Goal: Task Accomplishment & Management: Use online tool/utility

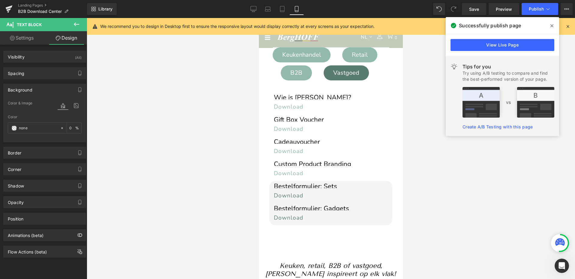
scroll to position [2071, 0]
click at [34, 3] on div "Landing Pages B2B Download Center" at bounding box center [43, 9] width 87 height 18
click at [31, 6] on link "Landing Pages" at bounding box center [52, 5] width 69 height 5
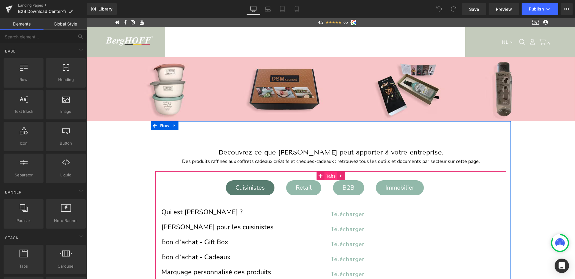
click at [326, 174] on span "Tabs" at bounding box center [330, 175] width 13 height 9
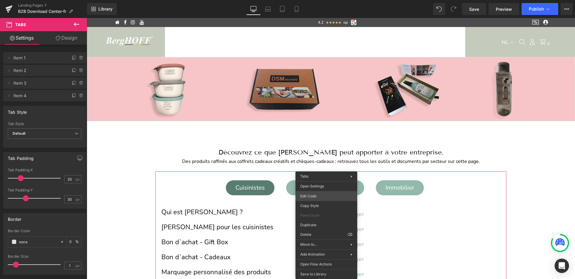
click at [317, 0] on div "Tabs You are previewing how the will restyle your page. You can not edit Elemen…" at bounding box center [287, 0] width 575 height 0
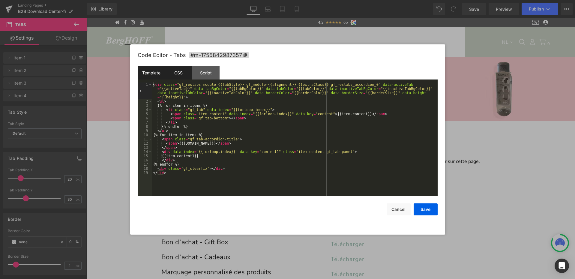
click at [0, 0] on div "CSS" at bounding box center [0, 0] width 0 height 0
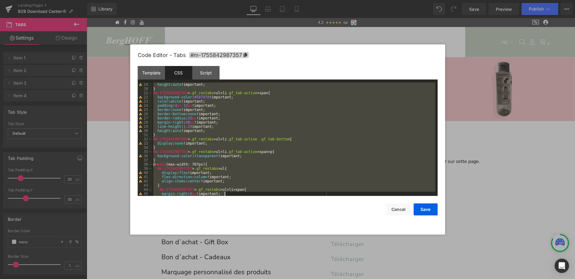
scroll to position [126, 0]
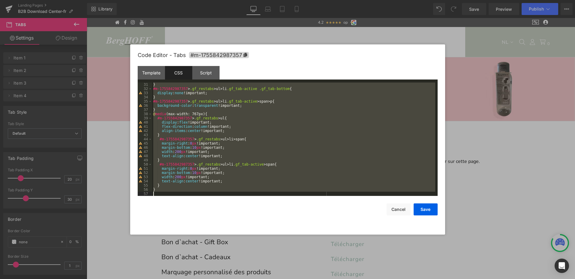
drag, startPoint x: 153, startPoint y: 84, endPoint x: 239, endPoint y: 204, distance: 147.8
click at [0, 0] on div "Code Editor - Tabs #m-1755842987357 Template CSS Script Data 1 2 3 4 5 6 7 8 9 …" at bounding box center [0, 0] width 0 height 0
click at [0, 0] on button "Cancel" at bounding box center [0, 0] width 0 height 0
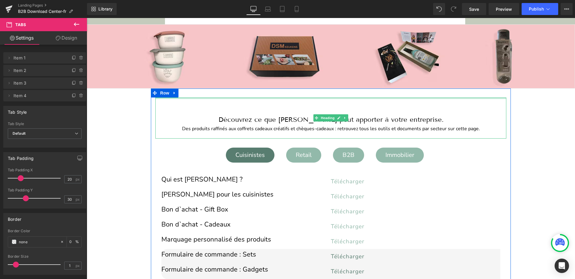
scroll to position [72, 0]
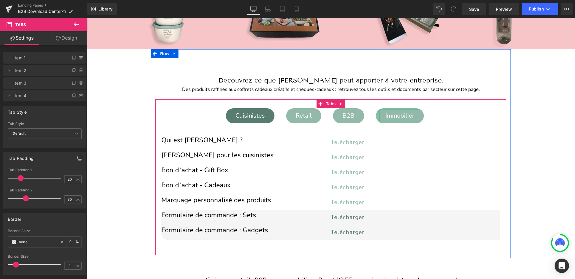
click at [404, 120] on div at bounding box center [399, 120] width 41 height 1
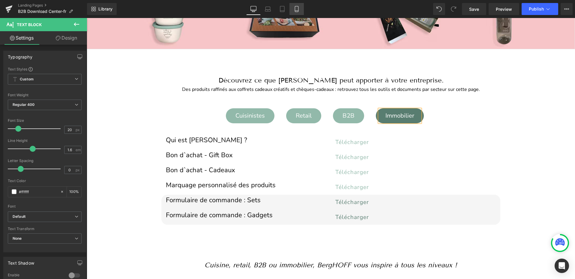
click at [297, 7] on icon at bounding box center [296, 9] width 6 height 6
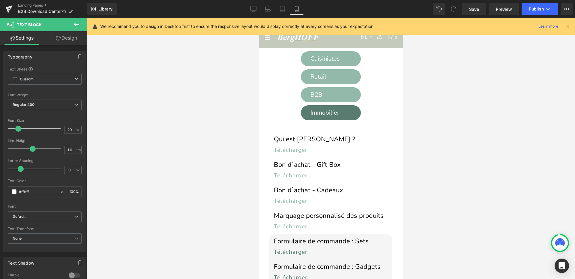
scroll to position [106, 0]
click at [282, 8] on icon at bounding box center [282, 9] width 6 height 6
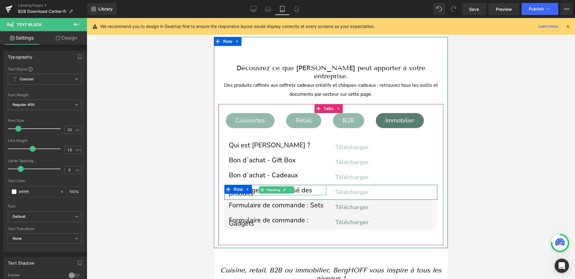
click at [302, 189] on h1 "Marquage personnalisé des produits" at bounding box center [277, 192] width 97 height 7
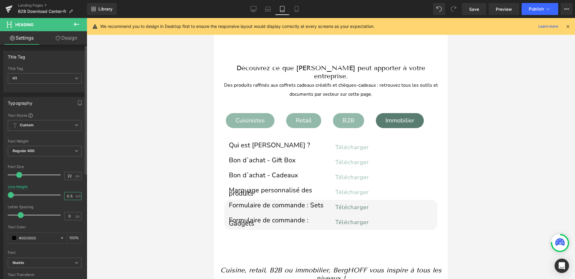
click at [67, 193] on input "0.5" at bounding box center [69, 195] width 10 height 7
type input "1"
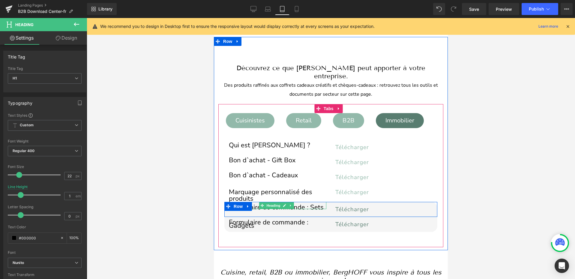
click at [302, 206] on h1 "Formulaire de commande : Sets" at bounding box center [277, 207] width 97 height 3
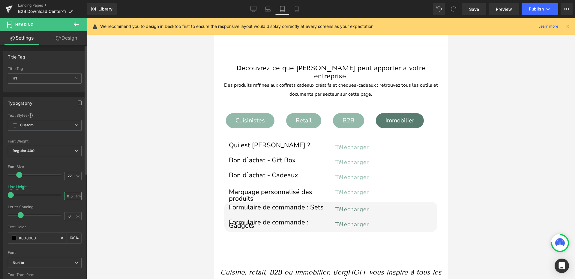
click at [67, 194] on input "0.5" at bounding box center [69, 195] width 10 height 7
type input "1"
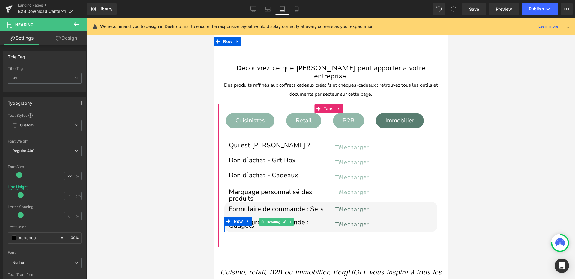
click at [305, 221] on h1 "Formulaire de commande : Gadgets" at bounding box center [277, 224] width 97 height 7
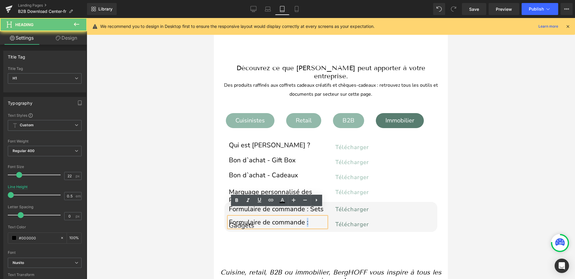
click at [305, 221] on h1 "Formulaire de commande : Gadgets" at bounding box center [277, 224] width 97 height 7
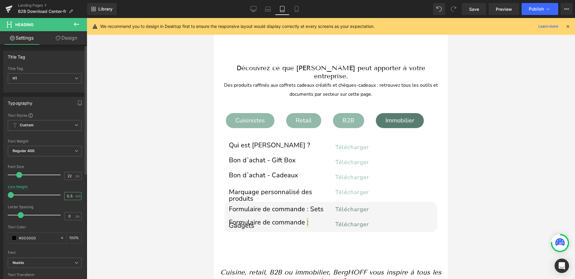
click at [67, 194] on input "0.5" at bounding box center [69, 195] width 10 height 7
type input "1"
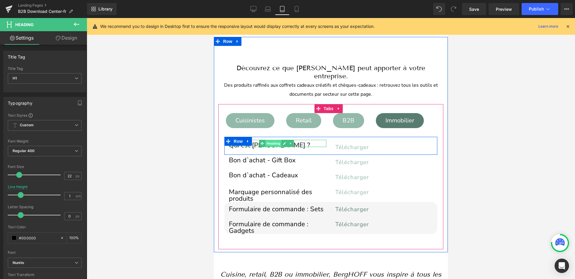
click at [272, 140] on span "Heading" at bounding box center [273, 143] width 16 height 7
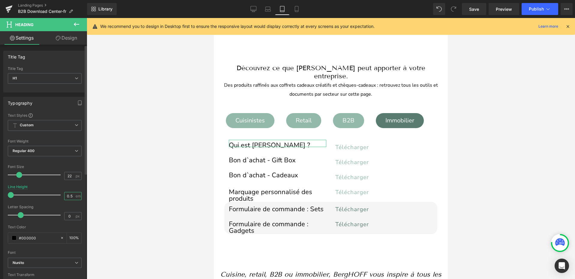
click at [71, 196] on input "0.5" at bounding box center [69, 195] width 10 height 7
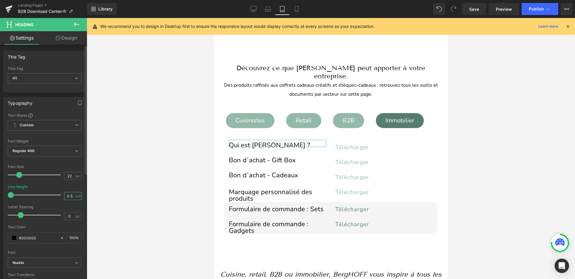
click at [71, 196] on input "0.5" at bounding box center [69, 195] width 10 height 7
type input "1"
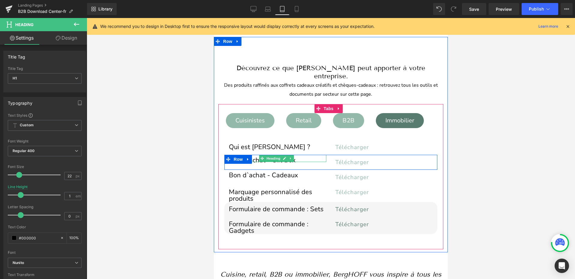
click at [256, 159] on h1 "Bon d`achat - Gift Box" at bounding box center [277, 160] width 97 height 3
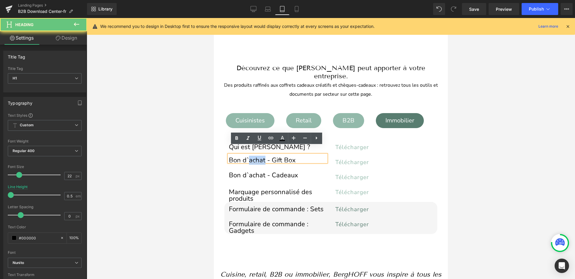
click at [256, 159] on h1 "Bon d`achat - Gift Box" at bounding box center [277, 160] width 97 height 3
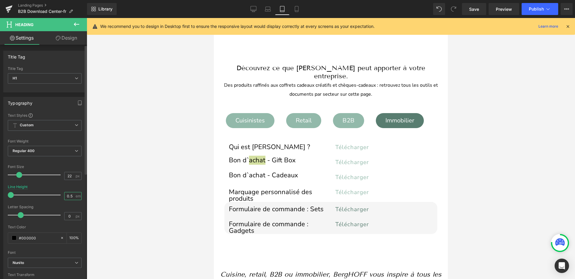
click at [67, 198] on input "0.5" at bounding box center [69, 195] width 10 height 7
type input "1"
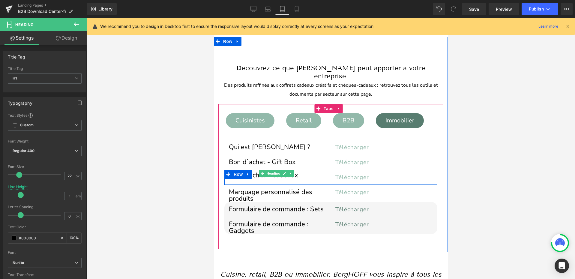
click at [257, 174] on h1 "Bon d`achat - Cadeaux" at bounding box center [277, 175] width 97 height 3
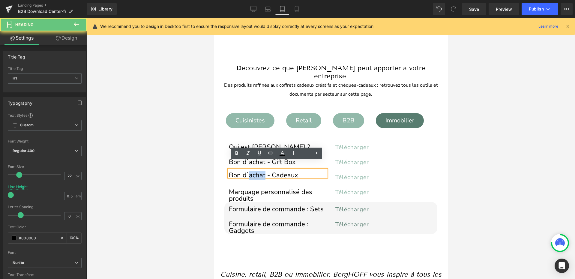
click at [257, 174] on h1 "Bon d`achat - Cadeaux" at bounding box center [277, 175] width 97 height 3
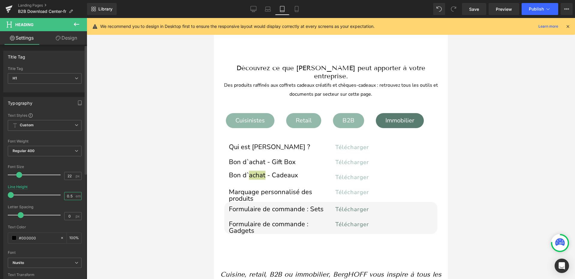
click at [69, 194] on input "0.5" at bounding box center [69, 195] width 10 height 7
type input "1"
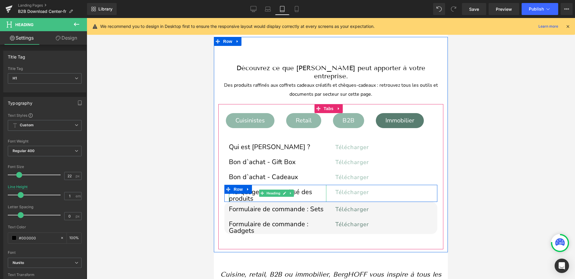
click at [303, 189] on h1 "Marquage personnalisé des produits" at bounding box center [277, 195] width 97 height 13
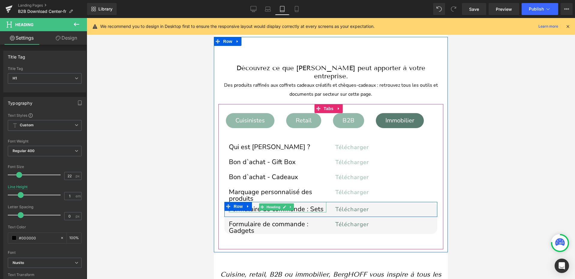
click at [305, 206] on h1 "Formulaire de commande : Sets" at bounding box center [277, 209] width 97 height 7
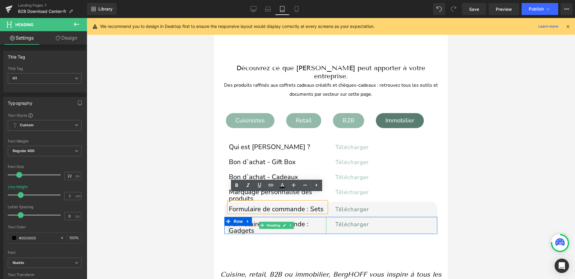
click at [305, 221] on h1 "Formulaire de commande : Gadgets" at bounding box center [277, 227] width 97 height 13
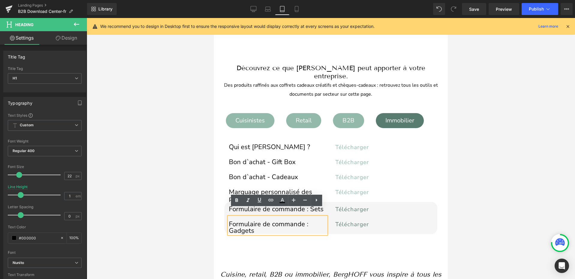
click at [222, 159] on div "Qui est BergHOFF ? Heading Télécharger Button Row Bon d`achat - Gift Box Headin…" at bounding box center [330, 185] width 225 height 109
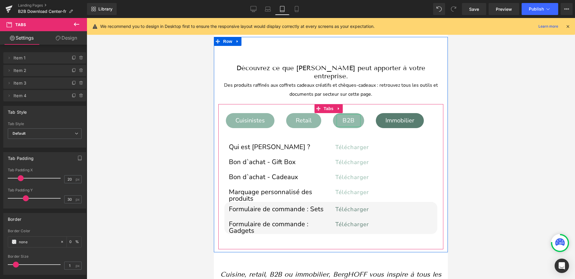
click at [355, 114] on div "B2B" at bounding box center [348, 120] width 24 height 13
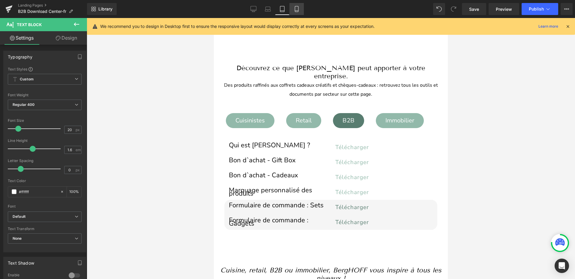
click at [299, 9] on icon at bounding box center [296, 9] width 6 height 6
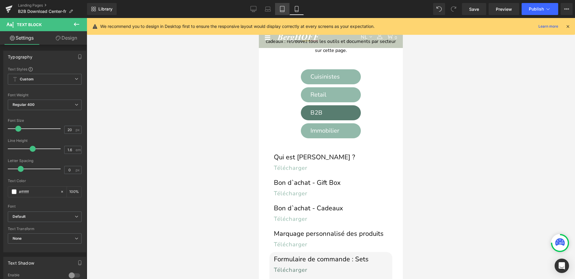
click at [286, 9] on link "Tablet" at bounding box center [282, 9] width 14 height 12
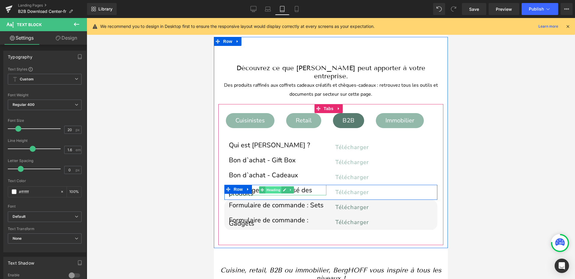
click at [277, 186] on span "Heading" at bounding box center [273, 189] width 16 height 7
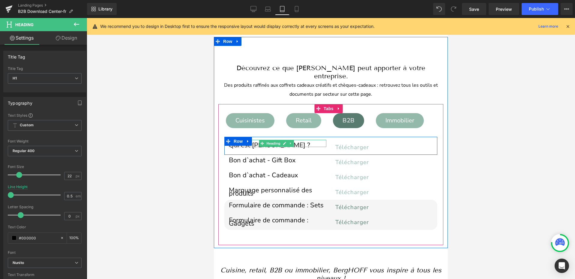
click at [279, 140] on span "Heading" at bounding box center [273, 143] width 16 height 7
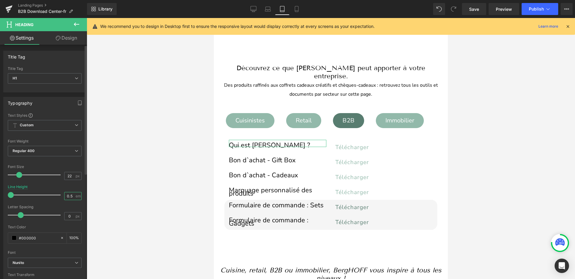
click at [67, 196] on input "0.5" at bounding box center [69, 195] width 10 height 7
type input "1"
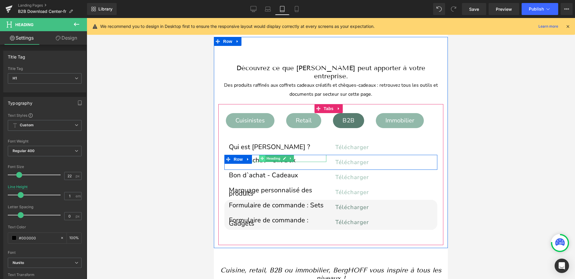
click at [262, 155] on span at bounding box center [262, 158] width 6 height 7
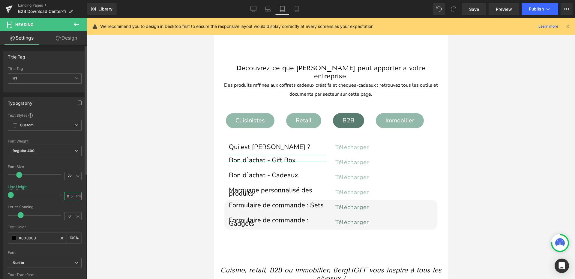
click at [65, 195] on input "0.5" at bounding box center [69, 195] width 10 height 7
type input "1"
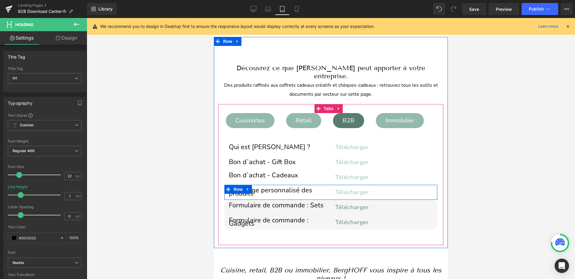
click at [214, 18] on div at bounding box center [214, 18] width 0 height 0
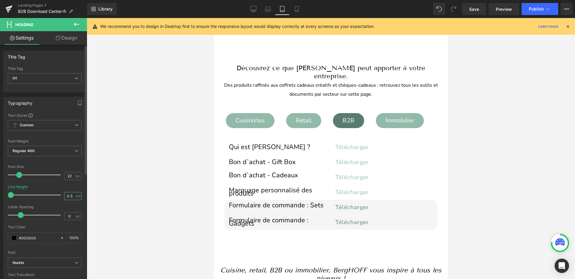
click at [67, 195] on input "0.5" at bounding box center [69, 195] width 10 height 7
type input "1"
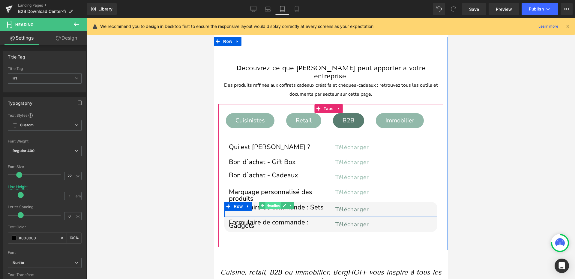
click at [278, 202] on span "Heading" at bounding box center [273, 205] width 16 height 7
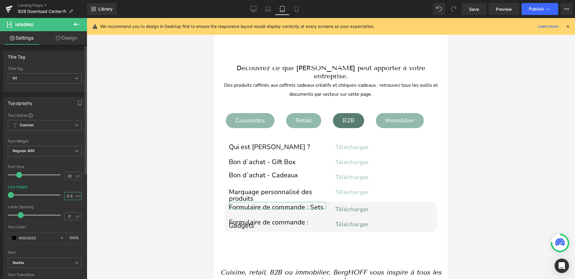
click at [67, 196] on input "0.5" at bounding box center [69, 195] width 10 height 7
type input "1"
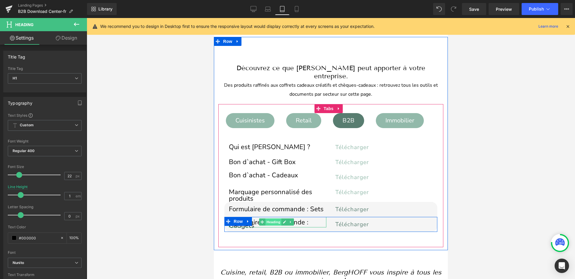
click at [270, 218] on span "Heading" at bounding box center [273, 221] width 16 height 7
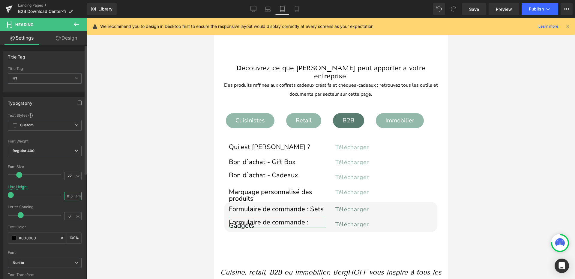
click at [65, 194] on input "0.5" at bounding box center [69, 195] width 10 height 7
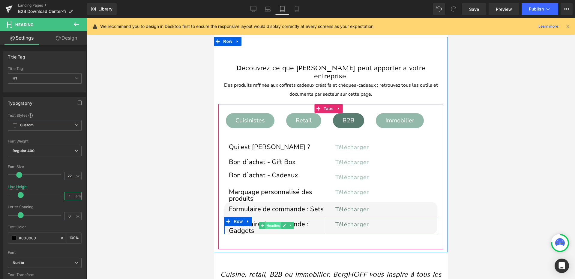
click at [276, 222] on span "Heading" at bounding box center [273, 225] width 16 height 7
type input "1"
click at [298, 221] on h1 "Formulaire de commande : Gadgets" at bounding box center [277, 227] width 97 height 13
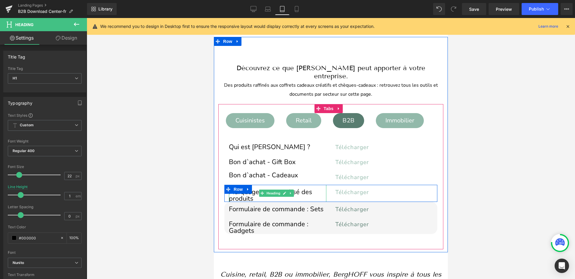
click at [307, 189] on h1 "Marquage personnalisé des produits" at bounding box center [277, 195] width 97 height 13
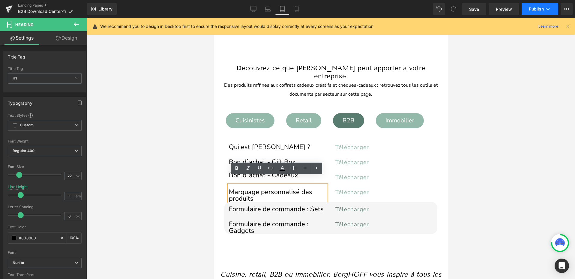
click at [537, 11] on button "Publish" at bounding box center [539, 9] width 37 height 12
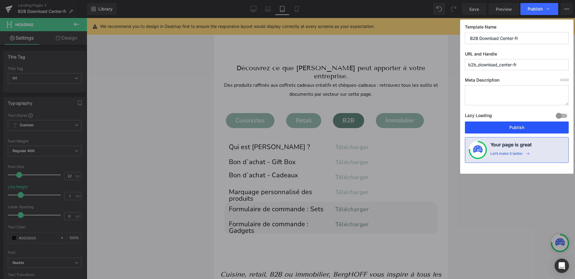
click at [510, 127] on button "Publish" at bounding box center [517, 127] width 104 height 12
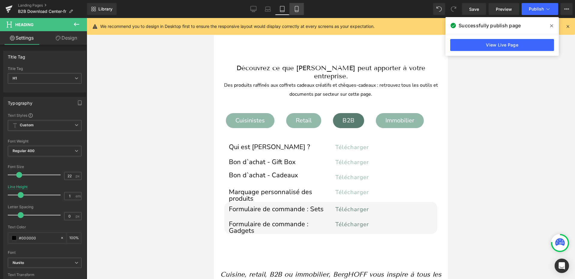
click at [295, 8] on icon at bounding box center [296, 9] width 6 height 6
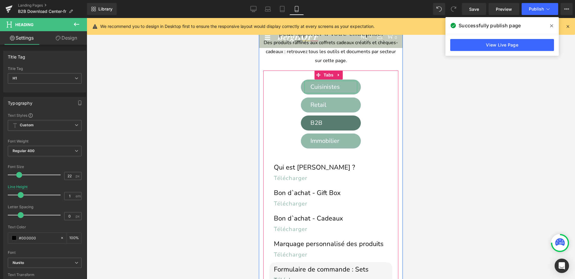
click at [323, 89] on div "Cuisinistes" at bounding box center [330, 87] width 53 height 13
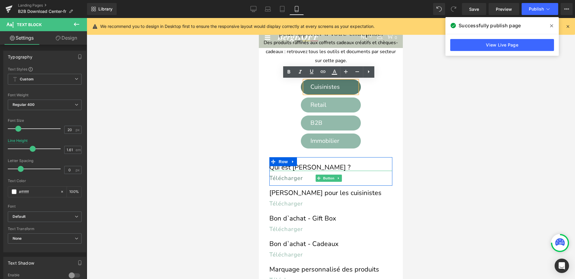
click at [284, 178] on span "Télécharger" at bounding box center [286, 178] width 34 height 8
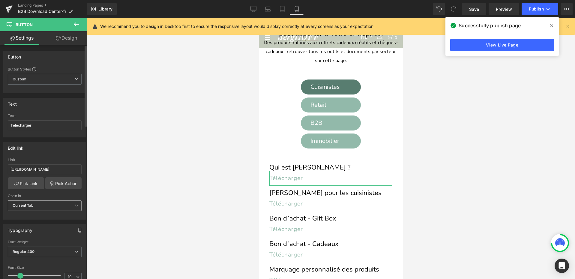
click at [28, 206] on b "Current Tab" at bounding box center [23, 205] width 21 height 4
click at [23, 224] on div "New Tab" at bounding box center [24, 225] width 15 height 4
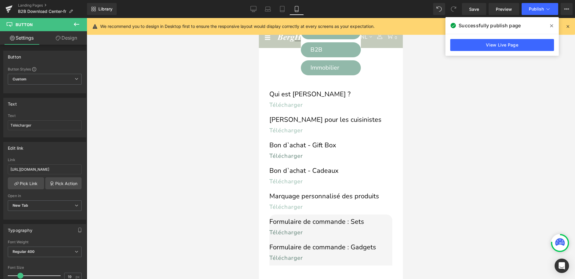
scroll to position [150, 0]
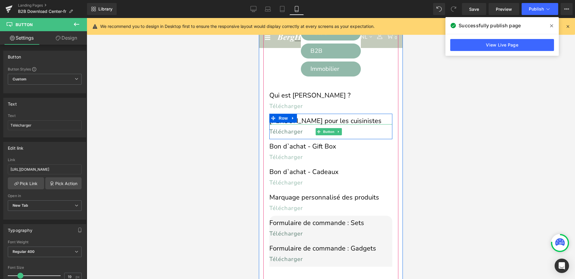
click at [288, 128] on span "Télécharger" at bounding box center [286, 132] width 34 height 8
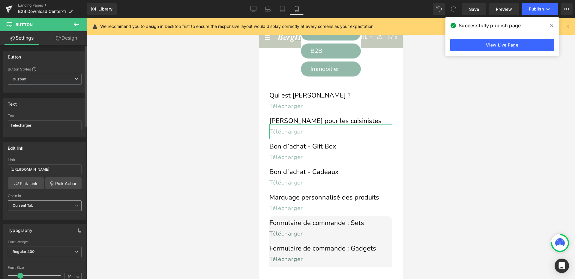
click at [32, 206] on b "Current Tab" at bounding box center [23, 205] width 21 height 4
click at [27, 224] on div "New Tab" at bounding box center [24, 225] width 15 height 4
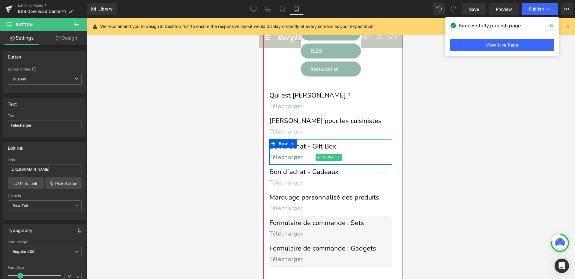
click at [295, 153] on span "Télécharger" at bounding box center [286, 157] width 34 height 8
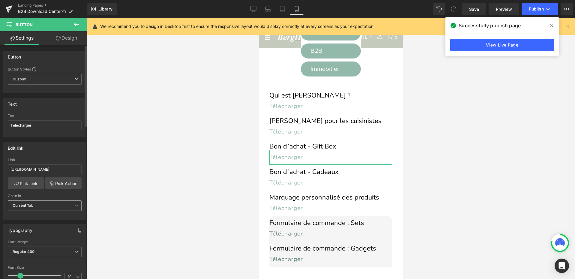
click at [43, 205] on span "Current Tab" at bounding box center [45, 205] width 74 height 10
click at [27, 227] on div "New Tab" at bounding box center [24, 225] width 15 height 4
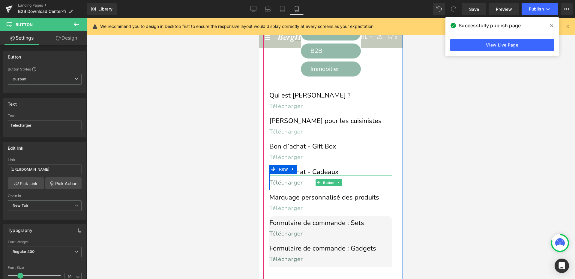
click at [284, 182] on span "Télécharger" at bounding box center [286, 183] width 34 height 8
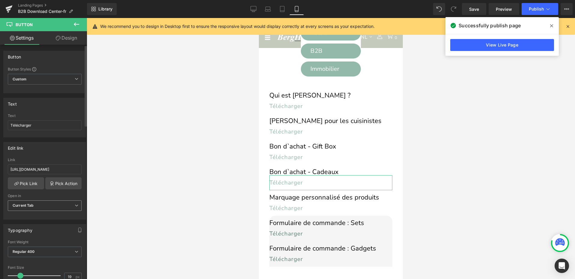
click at [35, 206] on span "Current Tab" at bounding box center [45, 205] width 74 height 10
click at [23, 225] on div "New Tab" at bounding box center [24, 225] width 15 height 4
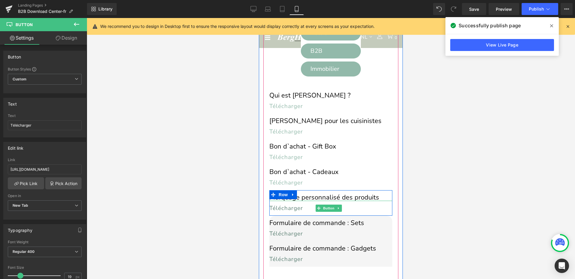
click at [284, 207] on span "Télécharger" at bounding box center [286, 208] width 34 height 8
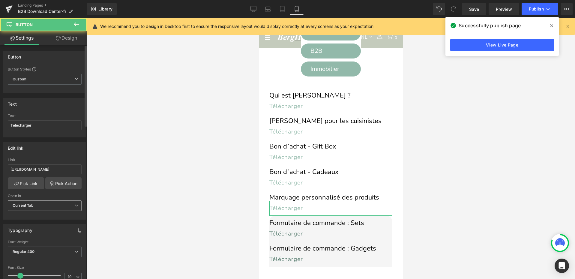
click at [44, 207] on span "Current Tab" at bounding box center [45, 205] width 74 height 10
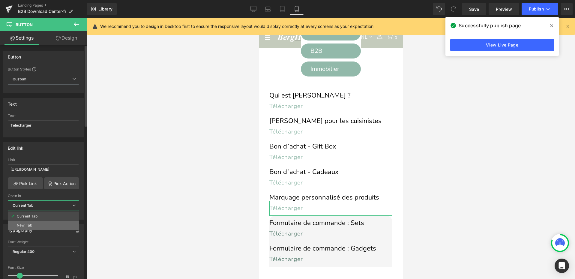
click at [28, 225] on div "New Tab" at bounding box center [24, 225] width 15 height 4
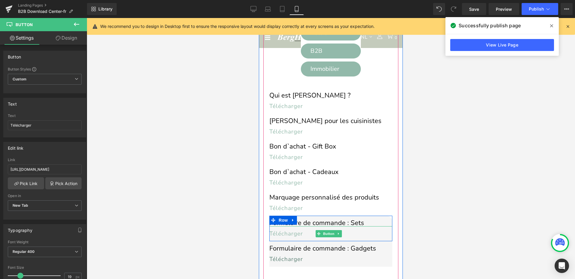
click at [285, 233] on span "Télécharger" at bounding box center [286, 234] width 34 height 8
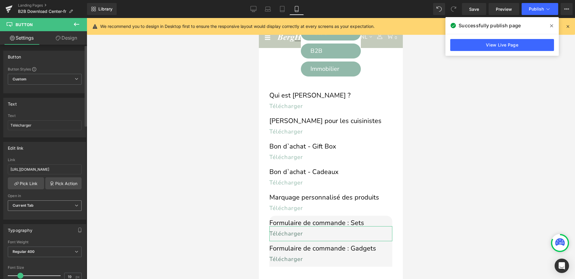
click at [30, 206] on b "Current Tab" at bounding box center [23, 205] width 21 height 4
click at [22, 227] on div "New Tab" at bounding box center [24, 225] width 15 height 4
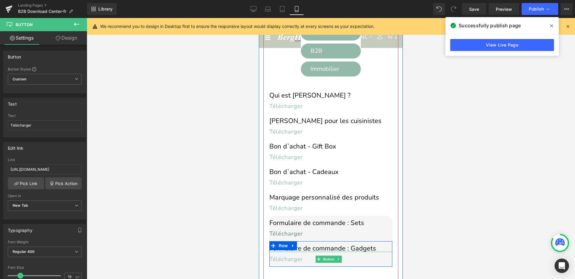
click at [283, 258] on span "Télécharger" at bounding box center [286, 259] width 34 height 8
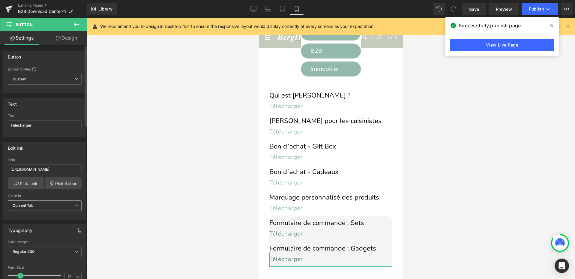
click at [51, 204] on span "Current Tab" at bounding box center [45, 205] width 74 height 10
click at [26, 225] on div "New Tab" at bounding box center [24, 225] width 15 height 4
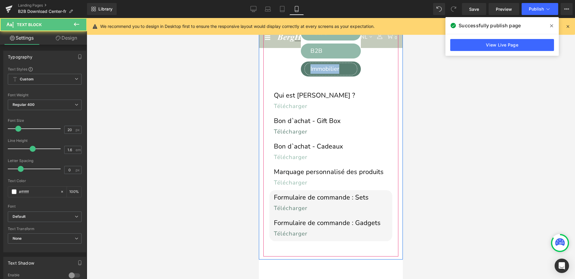
drag, startPoint x: 308, startPoint y: 67, endPoint x: 314, endPoint y: 126, distance: 58.5
click at [314, 126] on div "Cuisinistes Text Block Retail Text Block B2B Text Block Immobilier Text Block Q…" at bounding box center [330, 127] width 135 height 240
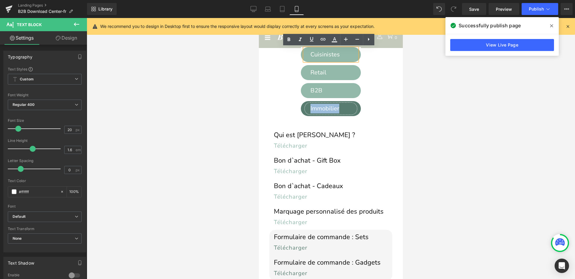
scroll to position [107, 0]
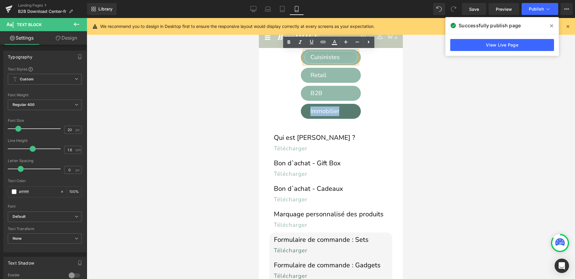
click at [331, 56] on div "Cuisinistes" at bounding box center [330, 57] width 53 height 13
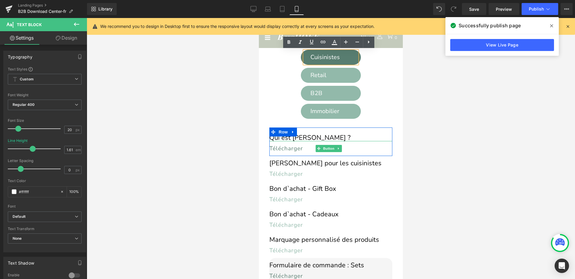
click at [288, 146] on span "Télécharger" at bounding box center [286, 148] width 34 height 8
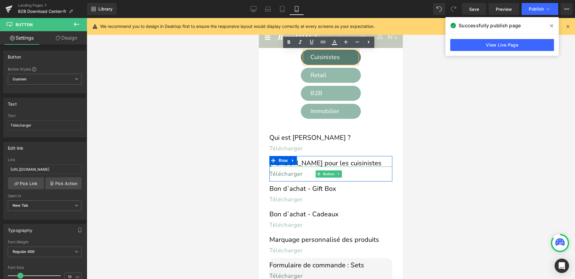
click at [286, 176] on span "Télécharger" at bounding box center [286, 174] width 34 height 8
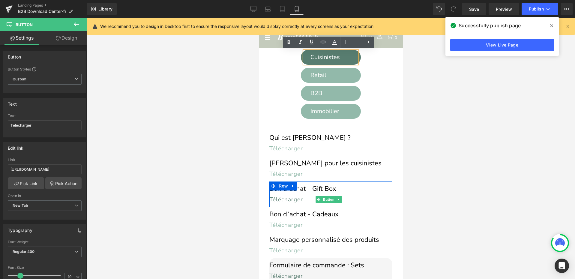
click at [284, 201] on span "Télécharger" at bounding box center [286, 199] width 34 height 8
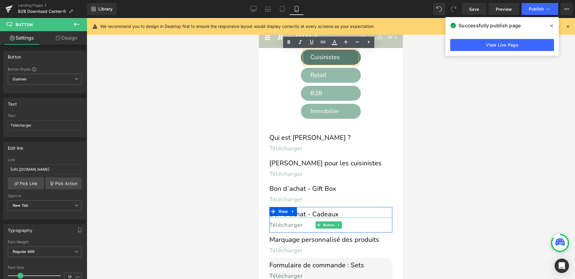
click at [292, 224] on span "Télécharger" at bounding box center [286, 225] width 34 height 8
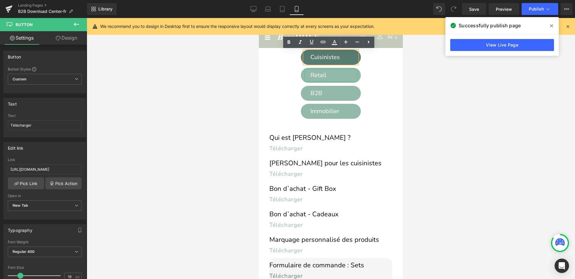
click at [319, 78] on div "Retail" at bounding box center [330, 75] width 53 height 13
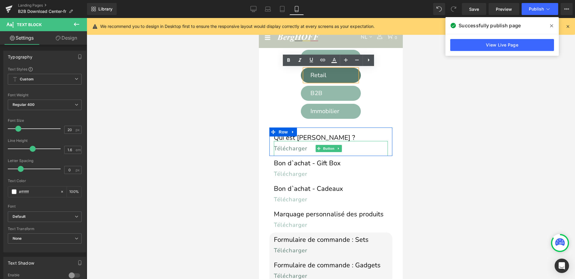
click at [293, 148] on span "Télécharger" at bounding box center [291, 148] width 34 height 8
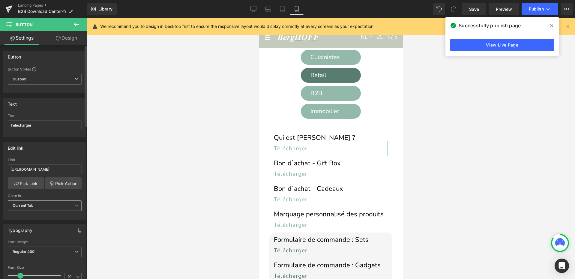
click at [25, 205] on b "Current Tab" at bounding box center [23, 205] width 21 height 4
click at [23, 224] on div "New Tab" at bounding box center [24, 225] width 15 height 4
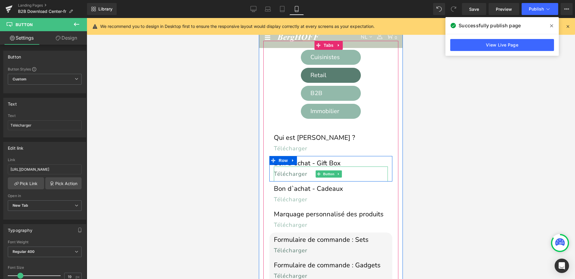
click at [288, 172] on span "Télécharger" at bounding box center [291, 174] width 34 height 8
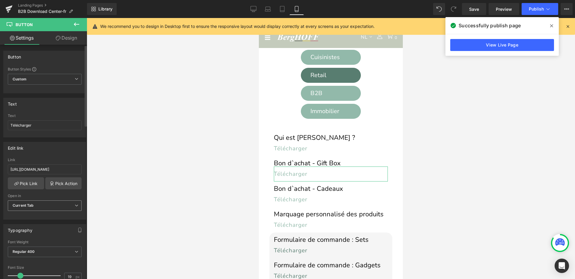
click at [55, 205] on span "Current Tab" at bounding box center [45, 205] width 74 height 10
click at [32, 225] on div "New Tab" at bounding box center [24, 225] width 15 height 4
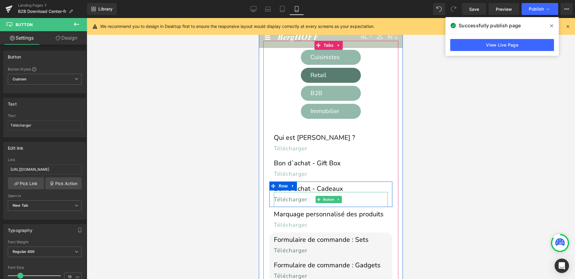
click at [285, 198] on span "Télécharger" at bounding box center [291, 199] width 34 height 8
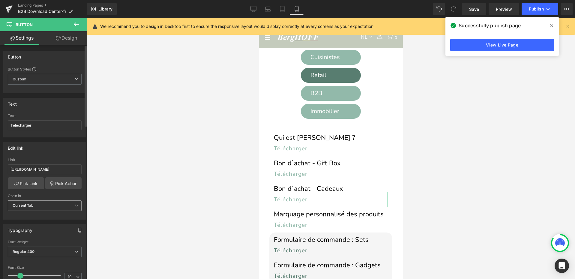
click at [62, 204] on span "Current Tab" at bounding box center [45, 205] width 74 height 10
click at [25, 225] on div "New Tab" at bounding box center [24, 225] width 15 height 4
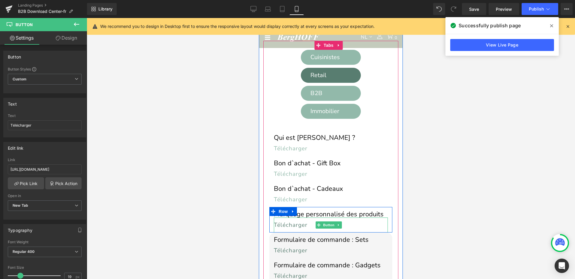
click at [290, 227] on span "Télécharger" at bounding box center [291, 225] width 34 height 8
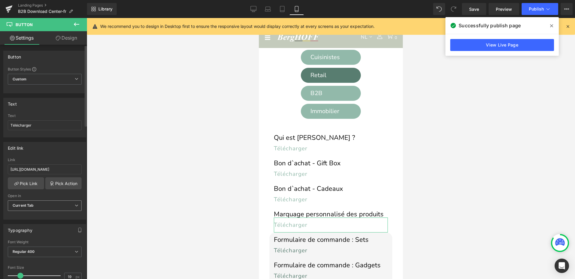
click at [41, 207] on span "Current Tab" at bounding box center [45, 205] width 74 height 10
click at [31, 224] on div "New Tab" at bounding box center [24, 225] width 15 height 4
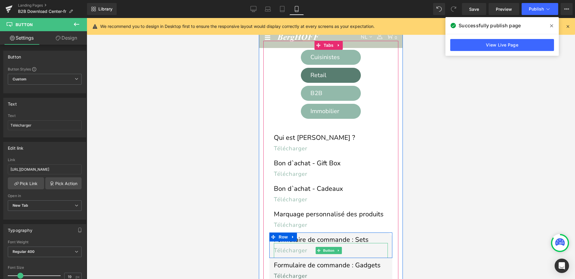
click at [286, 249] on span "Télécharger" at bounding box center [291, 250] width 34 height 8
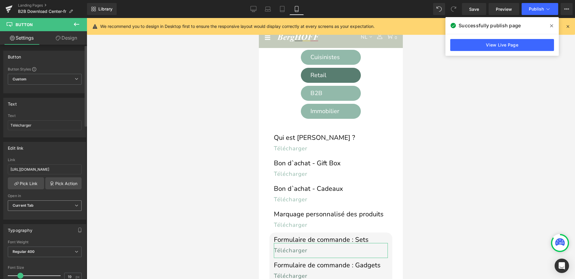
click at [62, 206] on span "Current Tab" at bounding box center [45, 205] width 74 height 10
click at [32, 226] on li "New Tab" at bounding box center [43, 225] width 71 height 9
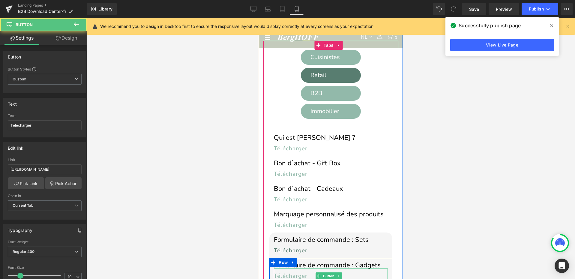
click at [285, 276] on span "Télécharger" at bounding box center [291, 276] width 34 height 8
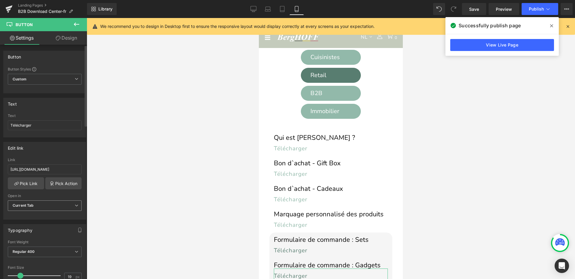
click at [43, 202] on span "Current Tab" at bounding box center [45, 205] width 74 height 10
click at [20, 224] on div "New Tab" at bounding box center [24, 225] width 15 height 4
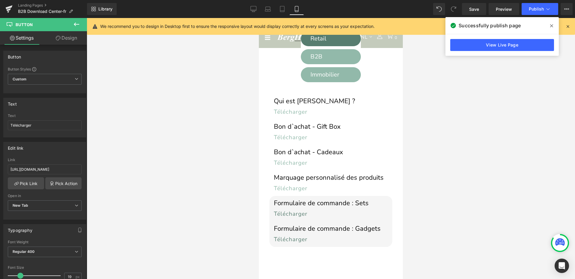
scroll to position [145, 0]
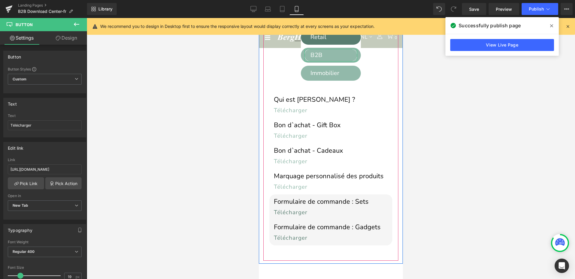
click at [331, 53] on div "B2B" at bounding box center [330, 55] width 53 height 13
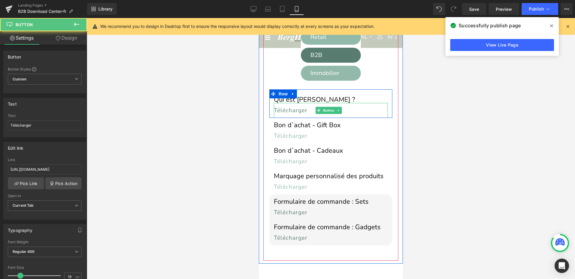
click at [293, 110] on span "Télécharger" at bounding box center [291, 110] width 34 height 8
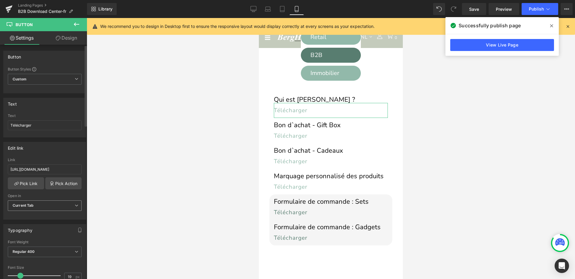
click at [34, 206] on b "Current Tab" at bounding box center [23, 205] width 21 height 4
click at [25, 226] on div "New Tab" at bounding box center [24, 225] width 15 height 4
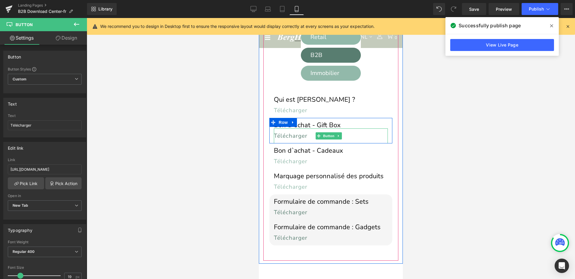
click at [294, 134] on span "Télécharger" at bounding box center [291, 136] width 34 height 8
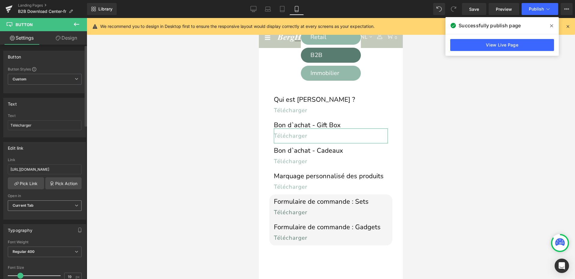
click at [39, 204] on span "Current Tab" at bounding box center [45, 205] width 74 height 10
click at [28, 223] on div "New Tab" at bounding box center [24, 225] width 15 height 4
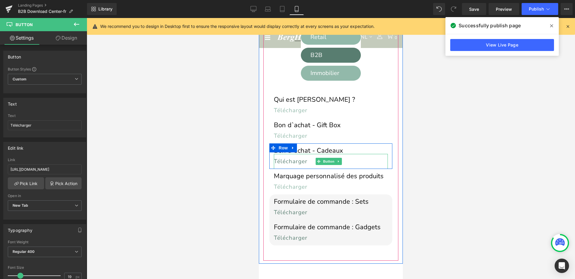
click at [289, 161] on span "Télécharger" at bounding box center [291, 161] width 34 height 8
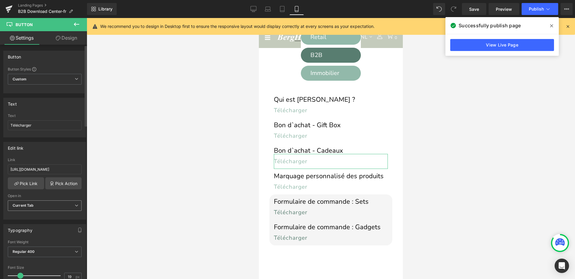
click at [62, 207] on span "Current Tab" at bounding box center [45, 205] width 74 height 10
click at [33, 227] on li "New Tab" at bounding box center [43, 225] width 71 height 9
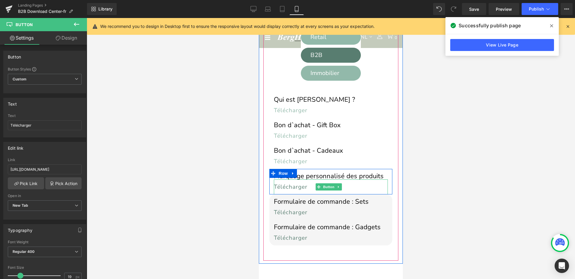
click at [290, 184] on span "Télécharger" at bounding box center [291, 187] width 34 height 8
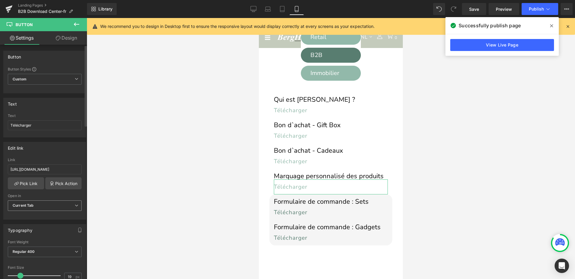
click at [49, 203] on span "Current Tab" at bounding box center [45, 205] width 74 height 10
click at [34, 223] on li "New Tab" at bounding box center [43, 225] width 71 height 9
click at [287, 209] on span "Télécharger" at bounding box center [291, 212] width 34 height 8
click at [34, 209] on span "Current Tab" at bounding box center [45, 205] width 74 height 10
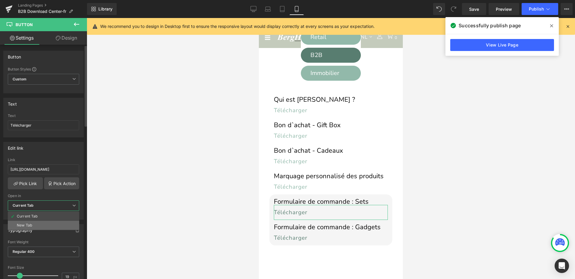
click at [26, 224] on div "New Tab" at bounding box center [24, 225] width 15 height 4
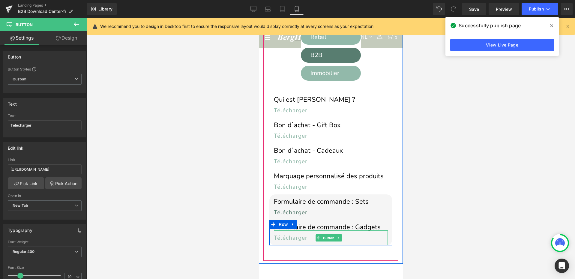
click at [286, 236] on span "Télécharger" at bounding box center [291, 238] width 34 height 8
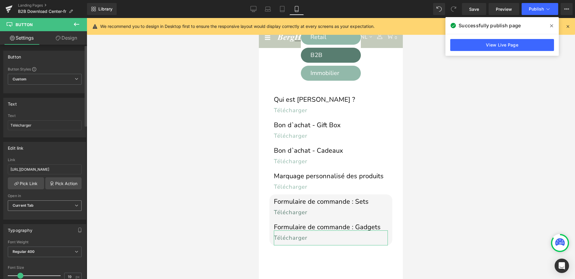
click at [55, 203] on span "Current Tab" at bounding box center [45, 205] width 74 height 10
click at [32, 228] on li "New Tab" at bounding box center [43, 225] width 71 height 9
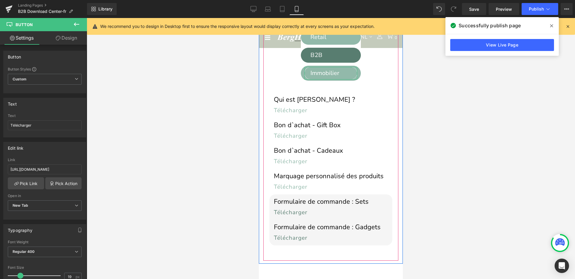
click at [329, 73] on div "Immobilier" at bounding box center [330, 73] width 53 height 13
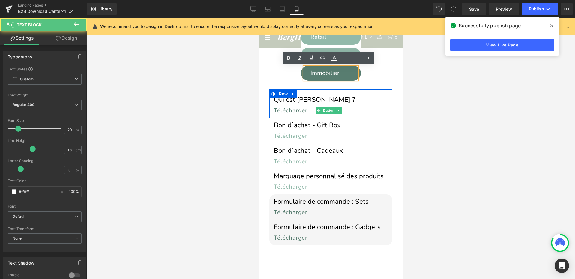
click at [293, 108] on span "Télécharger" at bounding box center [291, 110] width 34 height 8
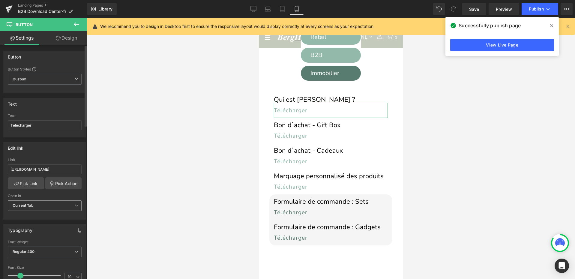
click at [42, 207] on span "Current Tab" at bounding box center [45, 205] width 74 height 10
click at [29, 222] on li "New Tab" at bounding box center [43, 225] width 71 height 9
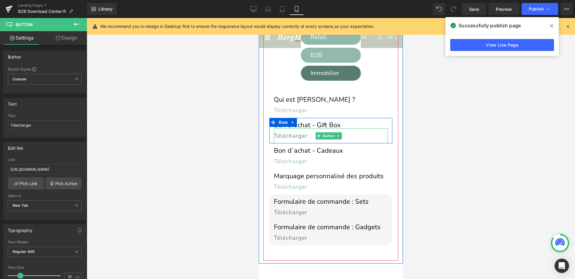
click at [286, 135] on span "Télécharger" at bounding box center [291, 136] width 34 height 8
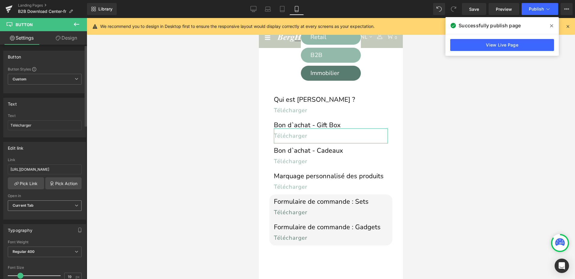
click at [40, 207] on span "Current Tab" at bounding box center [45, 205] width 74 height 10
click at [32, 223] on div "New Tab" at bounding box center [24, 225] width 15 height 4
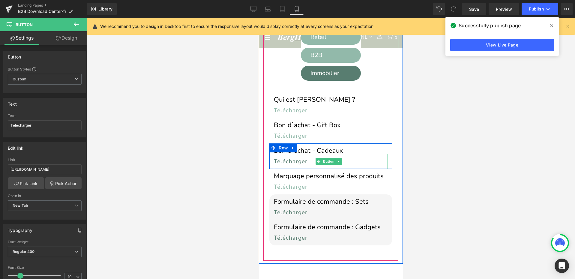
click at [278, 160] on span "Télécharger" at bounding box center [291, 161] width 34 height 8
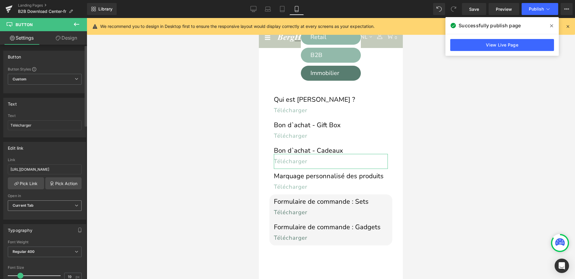
click at [61, 204] on span "Current Tab" at bounding box center [45, 205] width 74 height 10
click at [29, 224] on div "New Tab" at bounding box center [24, 225] width 15 height 4
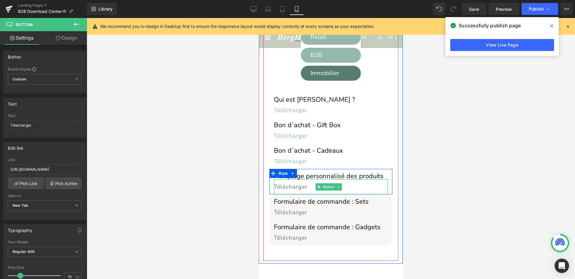
click at [288, 184] on span "Télécharger" at bounding box center [291, 187] width 34 height 8
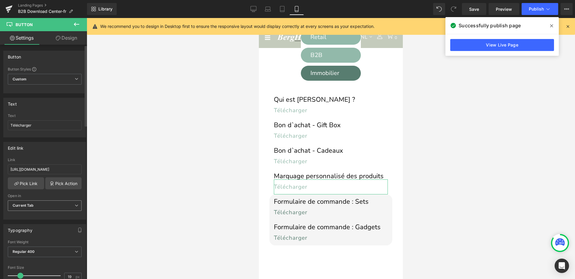
click at [51, 207] on span "Current Tab" at bounding box center [45, 205] width 74 height 10
click at [31, 228] on li "New Tab" at bounding box center [43, 225] width 71 height 9
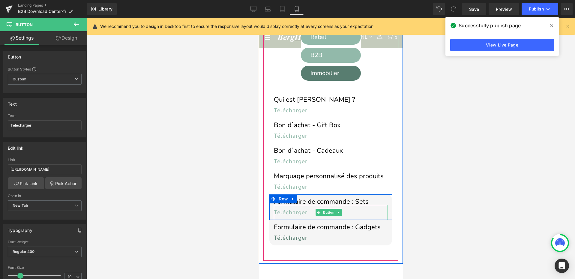
click at [295, 211] on span "Télécharger" at bounding box center [291, 212] width 34 height 8
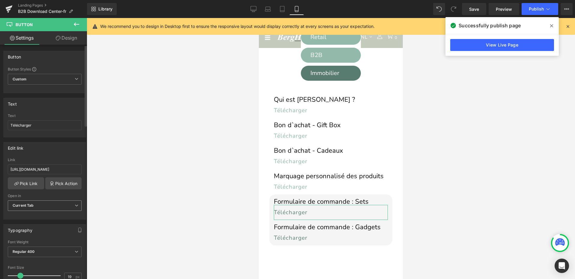
click at [57, 205] on span "Current Tab" at bounding box center [45, 205] width 74 height 10
click at [35, 223] on li "New Tab" at bounding box center [43, 225] width 71 height 9
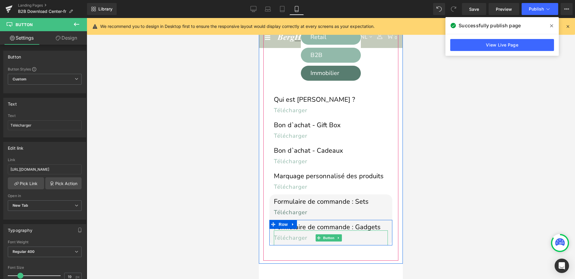
click at [302, 237] on span "Télécharger" at bounding box center [291, 238] width 34 height 8
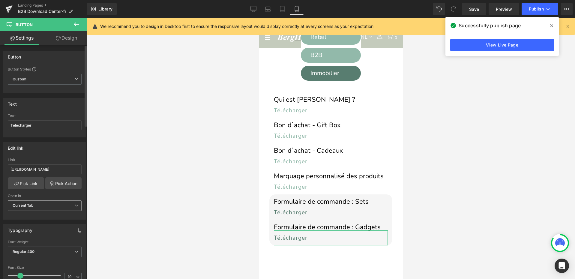
click at [38, 204] on span "Current Tab" at bounding box center [45, 205] width 74 height 10
click at [27, 228] on li "New Tab" at bounding box center [43, 225] width 71 height 9
click at [534, 8] on span "Publish" at bounding box center [535, 9] width 15 height 5
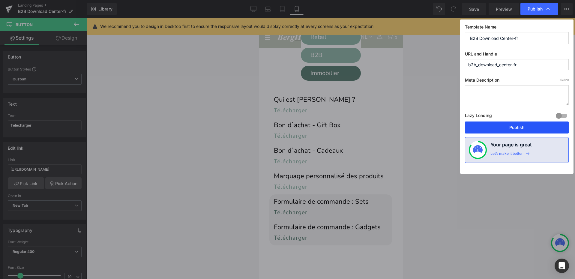
click at [517, 124] on button "Publish" at bounding box center [517, 127] width 104 height 12
